Goal: Task Accomplishment & Management: Use online tool/utility

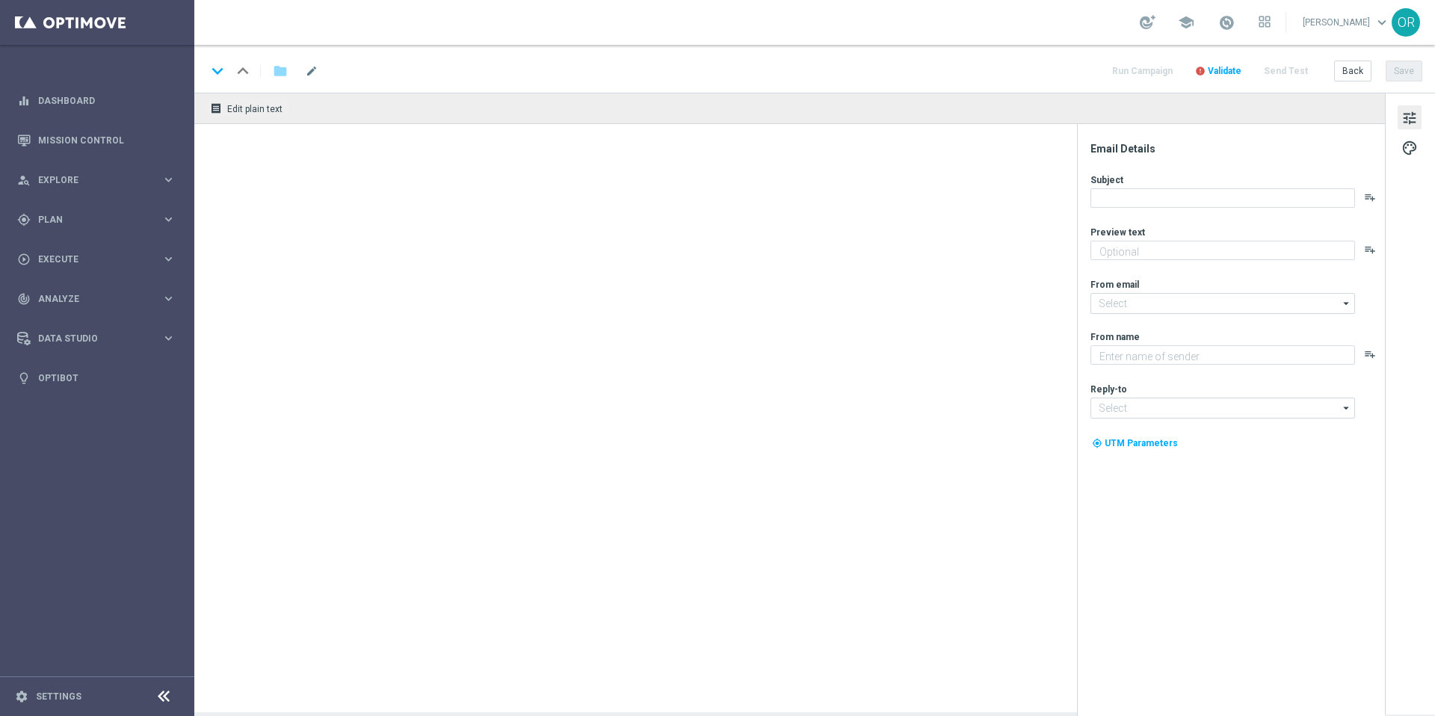
type textarea "Ein Los hast du – jetzt hol dir deinen garantierten Gewinn!"
type textarea "Lottoland"
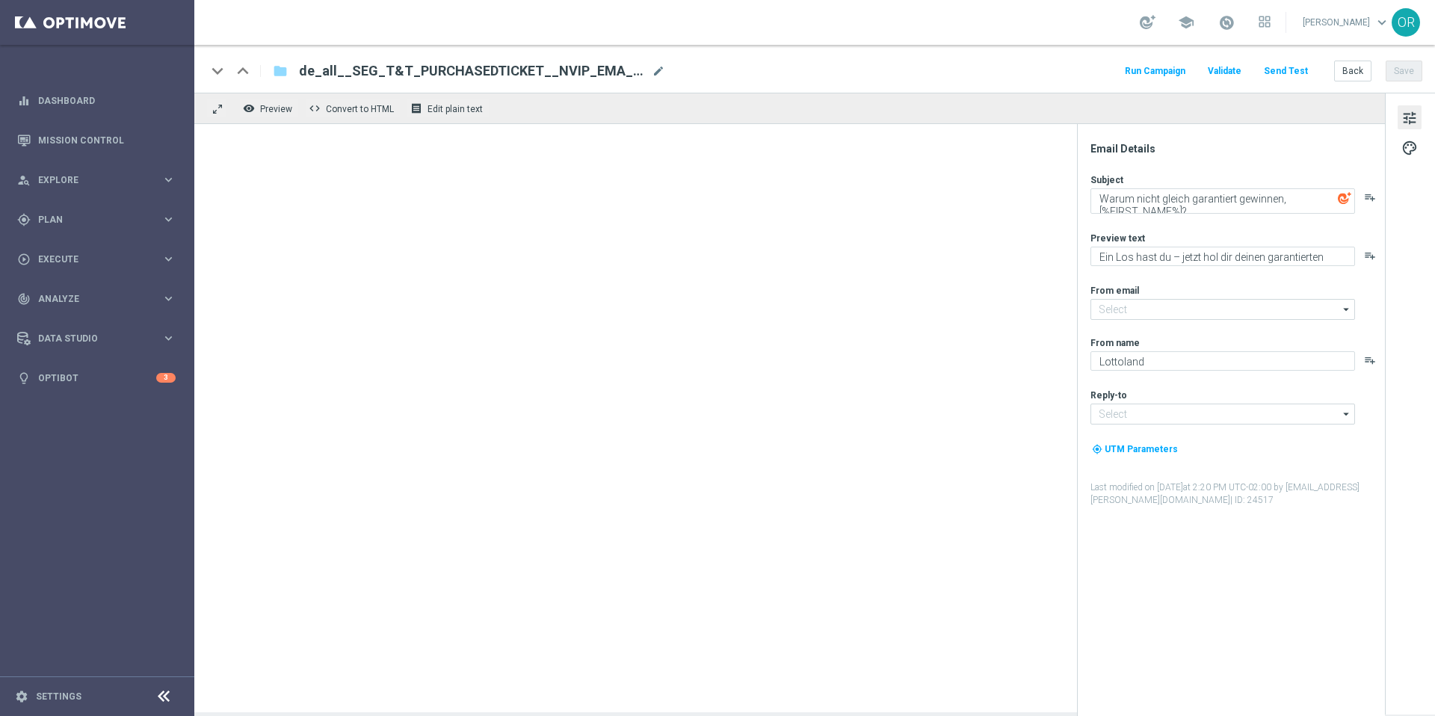
type input "[EMAIL_ADDRESS][DOMAIN_NAME]"
type input "service@lottoland.com"
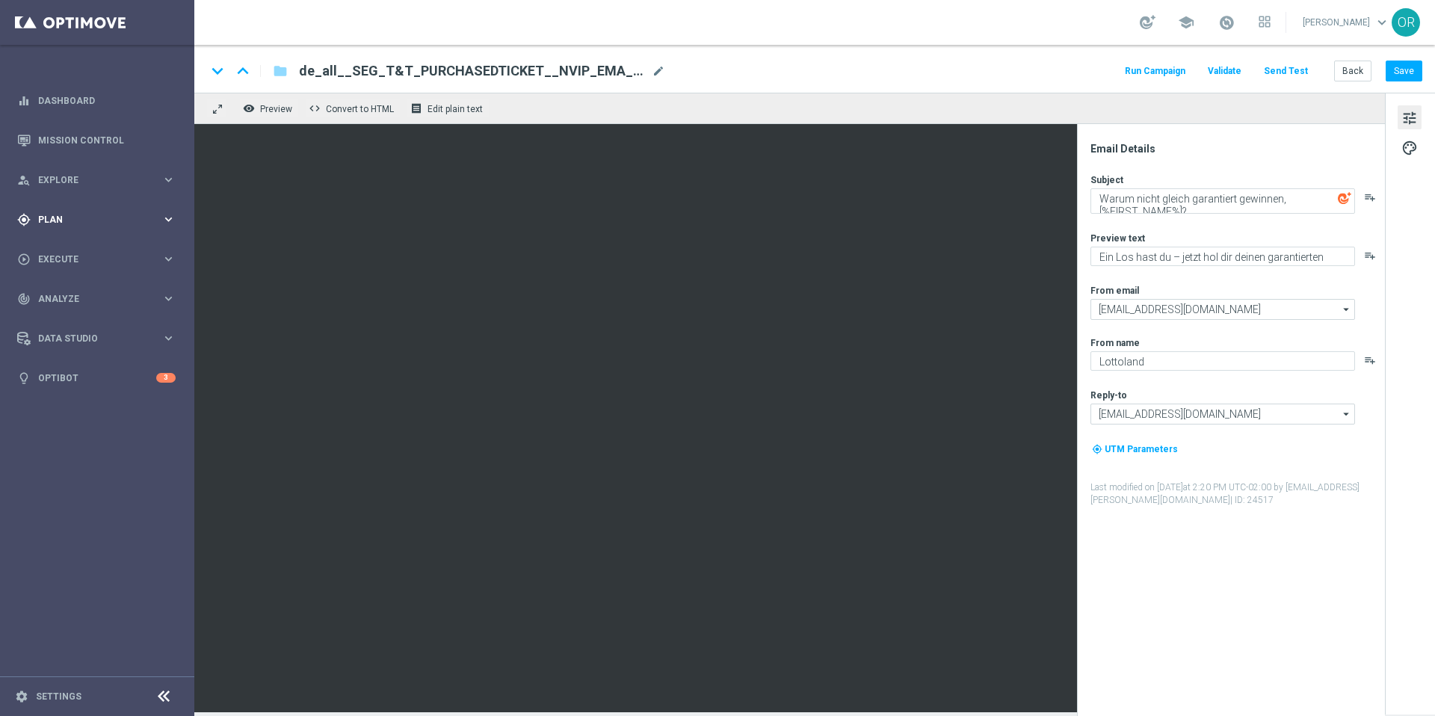
click at [74, 222] on span "Plan" at bounding box center [99, 219] width 123 height 9
click at [94, 363] on link "Realtime Triggers" at bounding box center [97, 362] width 117 height 12
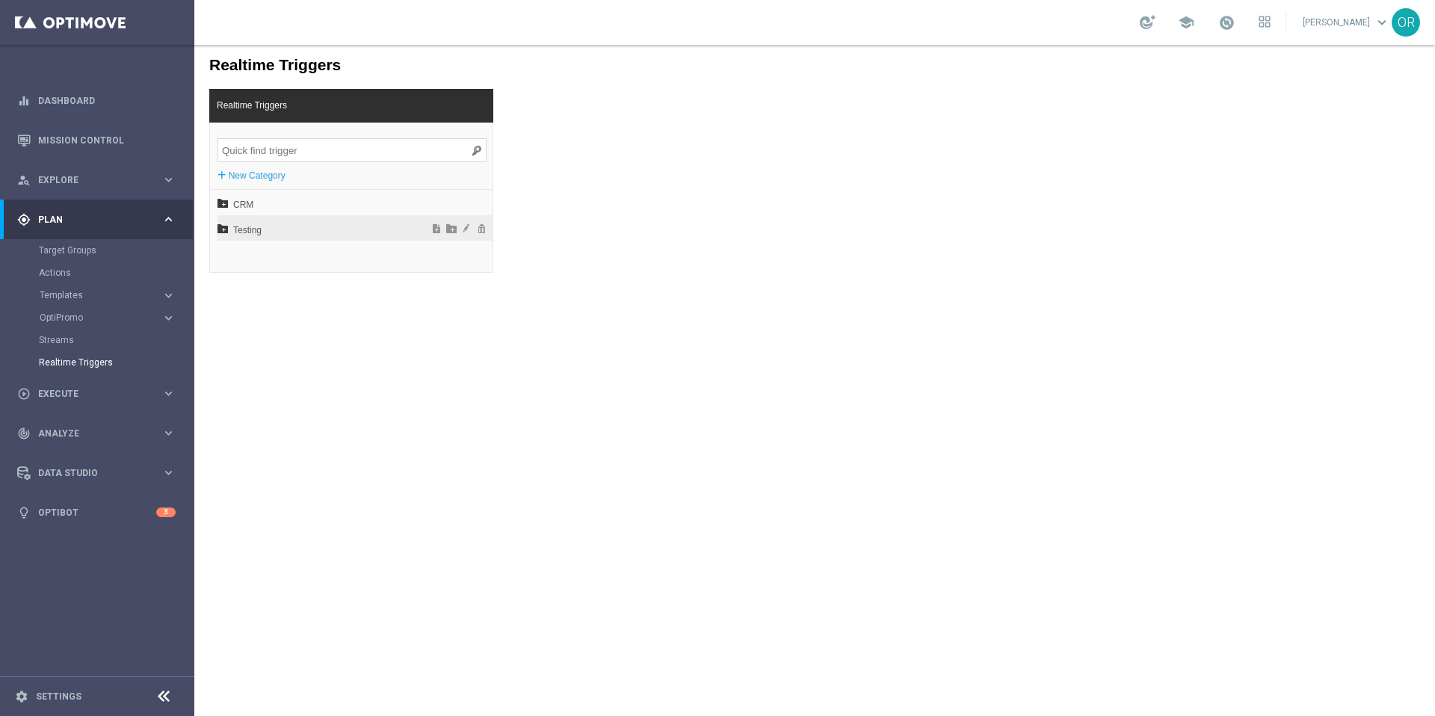
click at [257, 230] on span "Testing" at bounding box center [315, 229] width 165 height 25
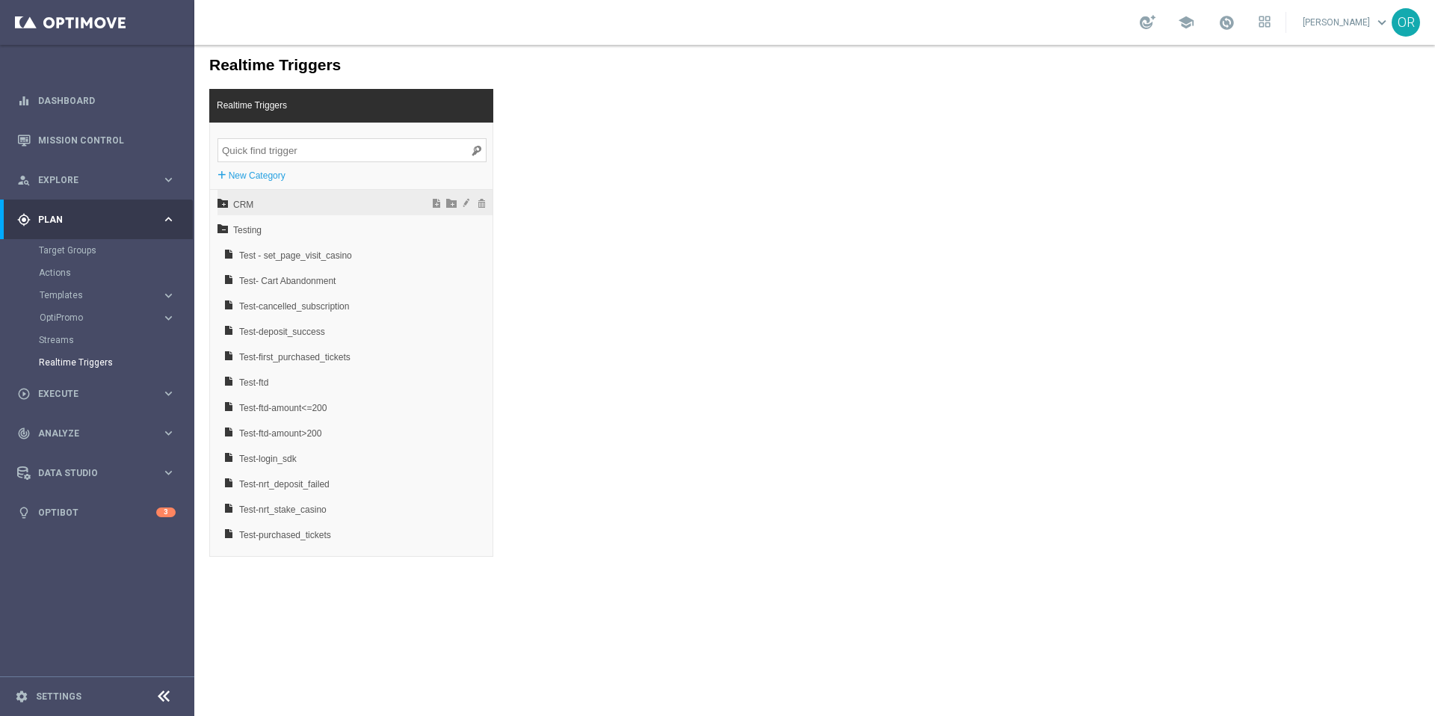
click at [255, 205] on span "CRM" at bounding box center [315, 204] width 165 height 25
click at [272, 274] on span "ROW" at bounding box center [321, 280] width 161 height 25
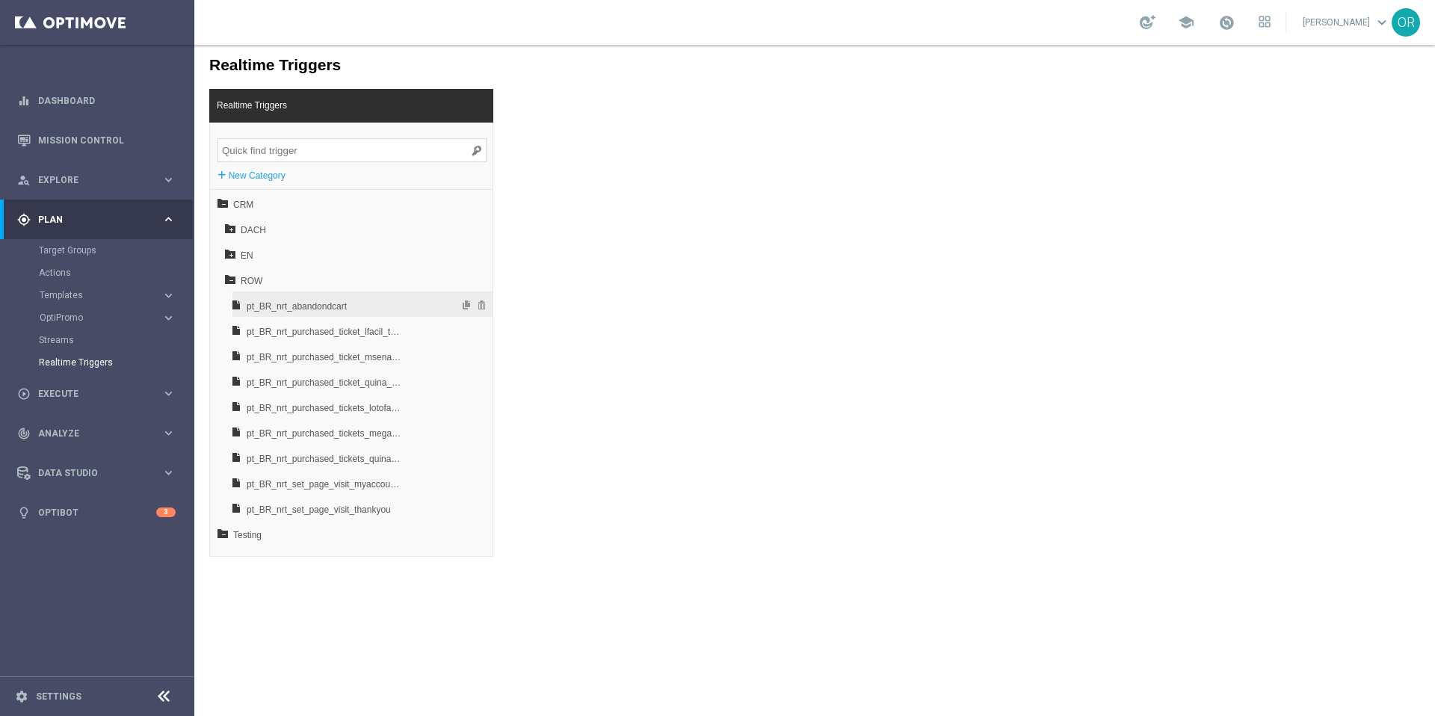
click at [347, 308] on span "pt_BR_nrt_abandondcart" at bounding box center [325, 306] width 156 height 25
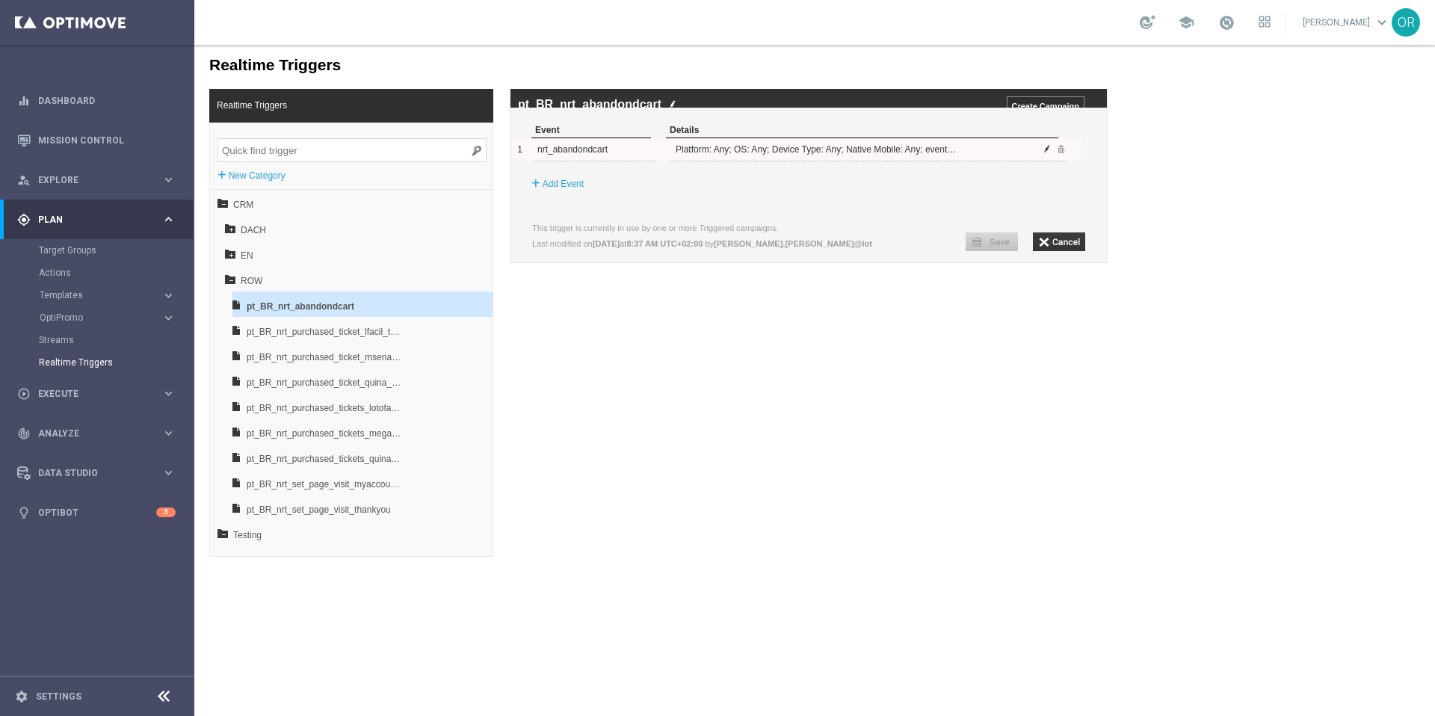
click at [1045, 153] on span at bounding box center [1046, 148] width 9 height 9
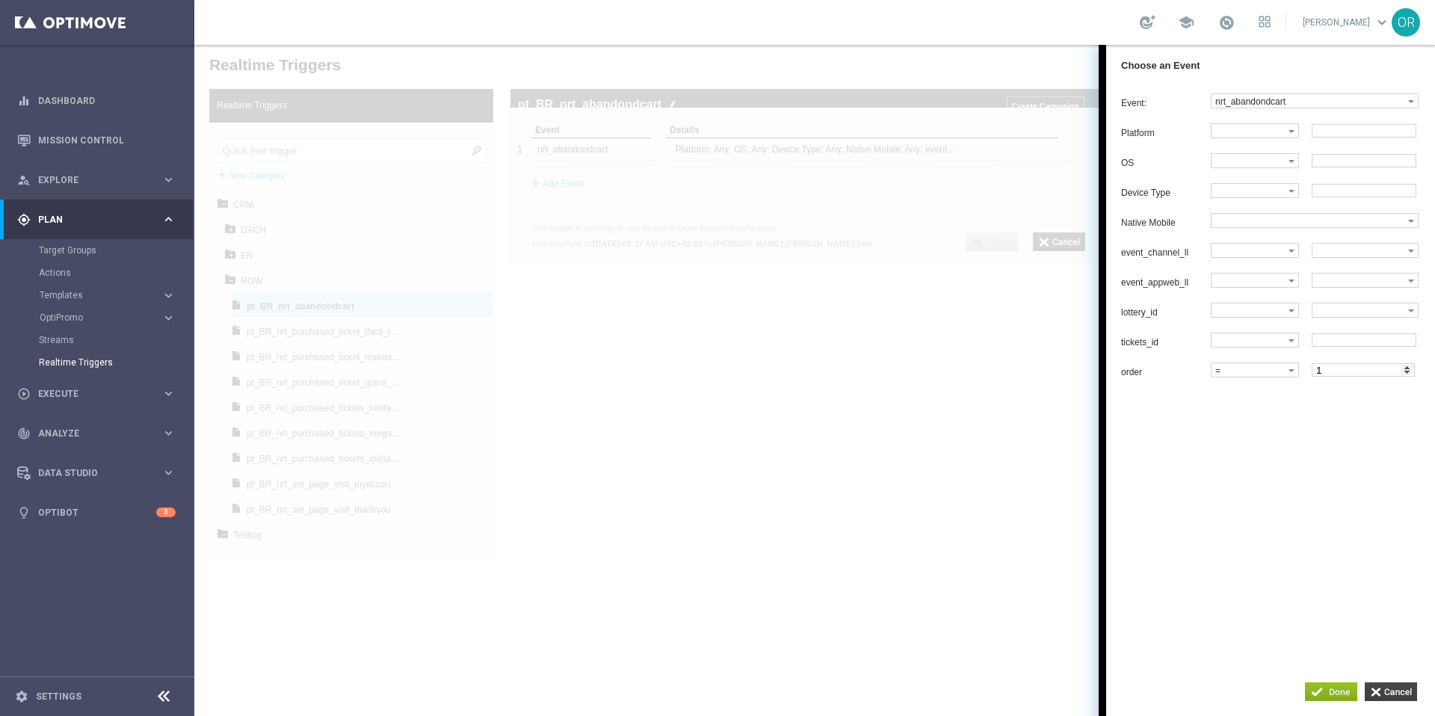
click at [1389, 693] on input "button" at bounding box center [1391, 691] width 52 height 19
